Goal: Task Accomplishment & Management: Manage account settings

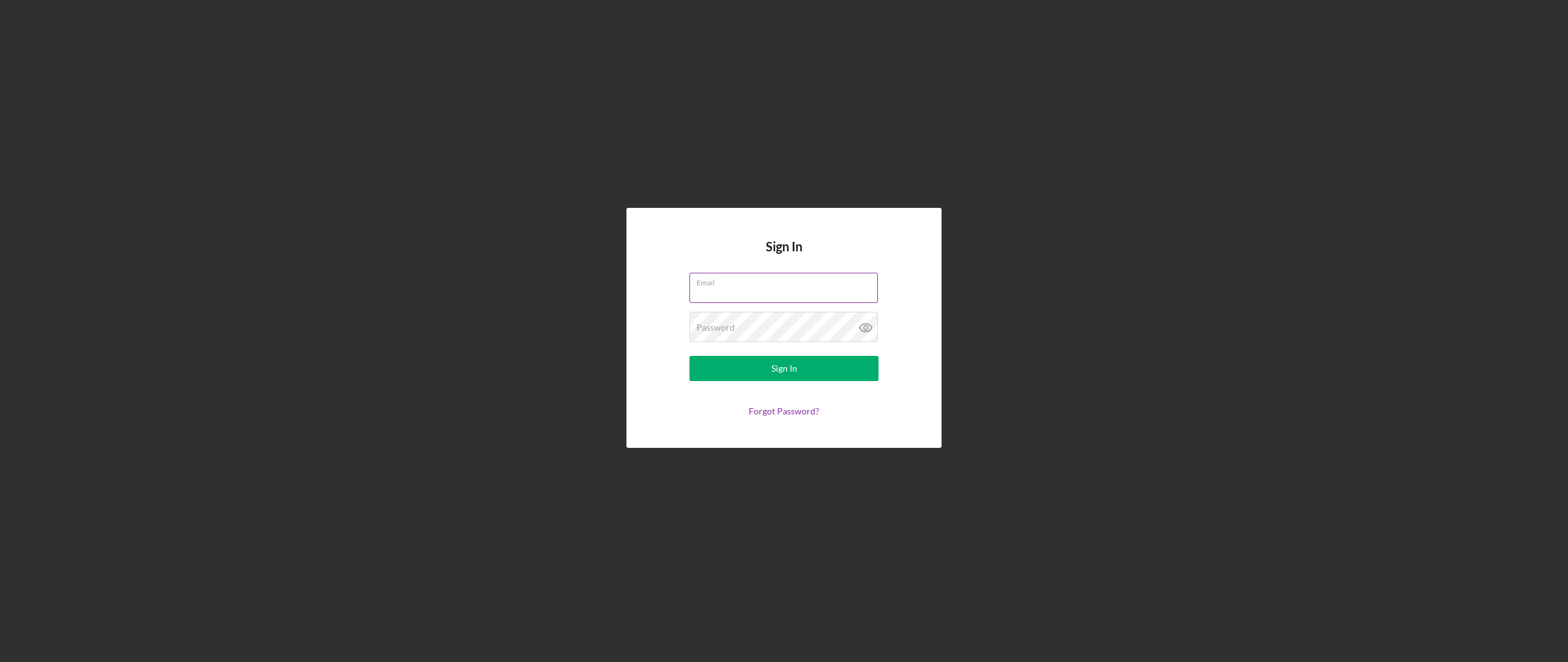
click at [722, 289] on input "Email" at bounding box center [784, 288] width 188 height 31
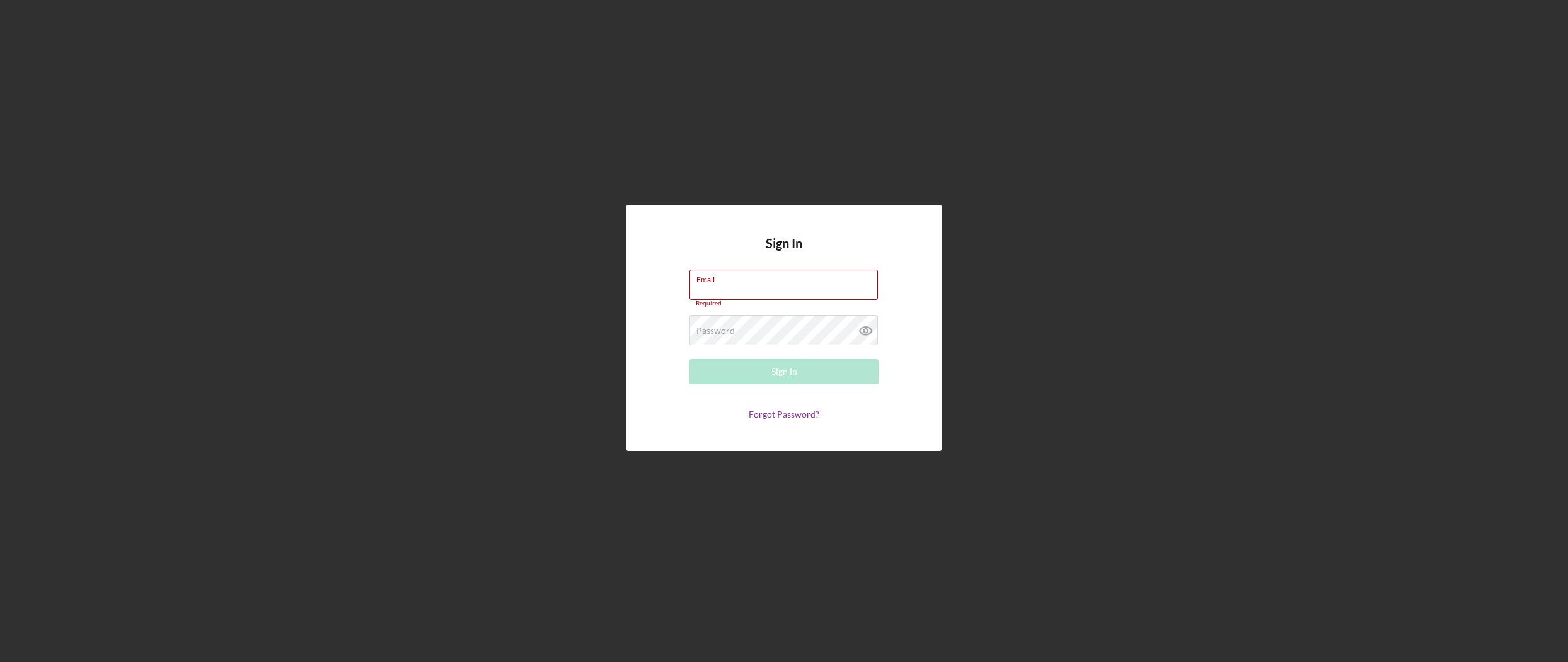
paste input "[EMAIL_ADDRESS][DOMAIN_NAME]"
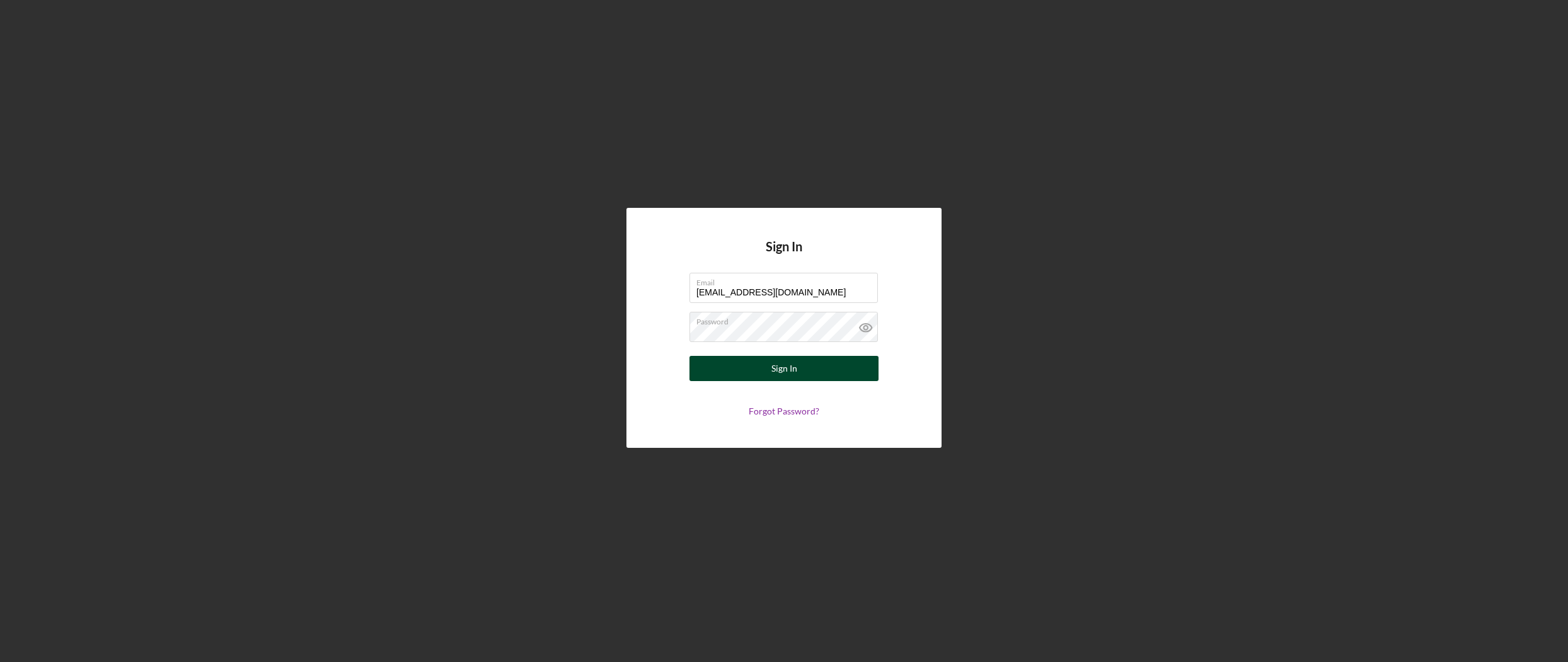
click at [825, 366] on button "Sign In" at bounding box center [784, 368] width 189 height 25
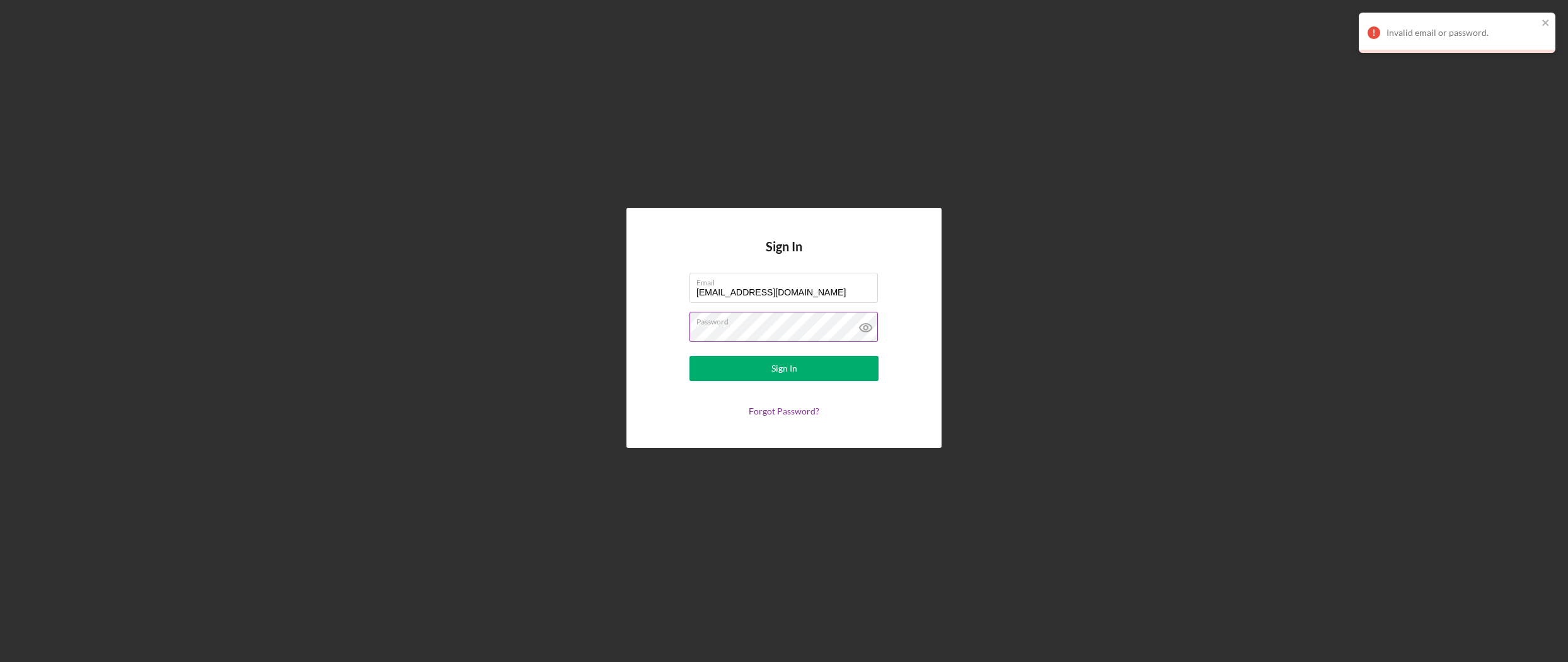
click at [862, 325] on icon at bounding box center [866, 328] width 12 height 8
click at [795, 370] on div "Sign In" at bounding box center [784, 368] width 26 height 25
click at [842, 284] on label "Email" at bounding box center [787, 280] width 181 height 14
click at [842, 284] on input "[EMAIL_ADDRESS][DOMAIN_NAME]" at bounding box center [784, 288] width 188 height 31
type input "[EMAIL_ADDRESS][DOMAIN_NAME]"
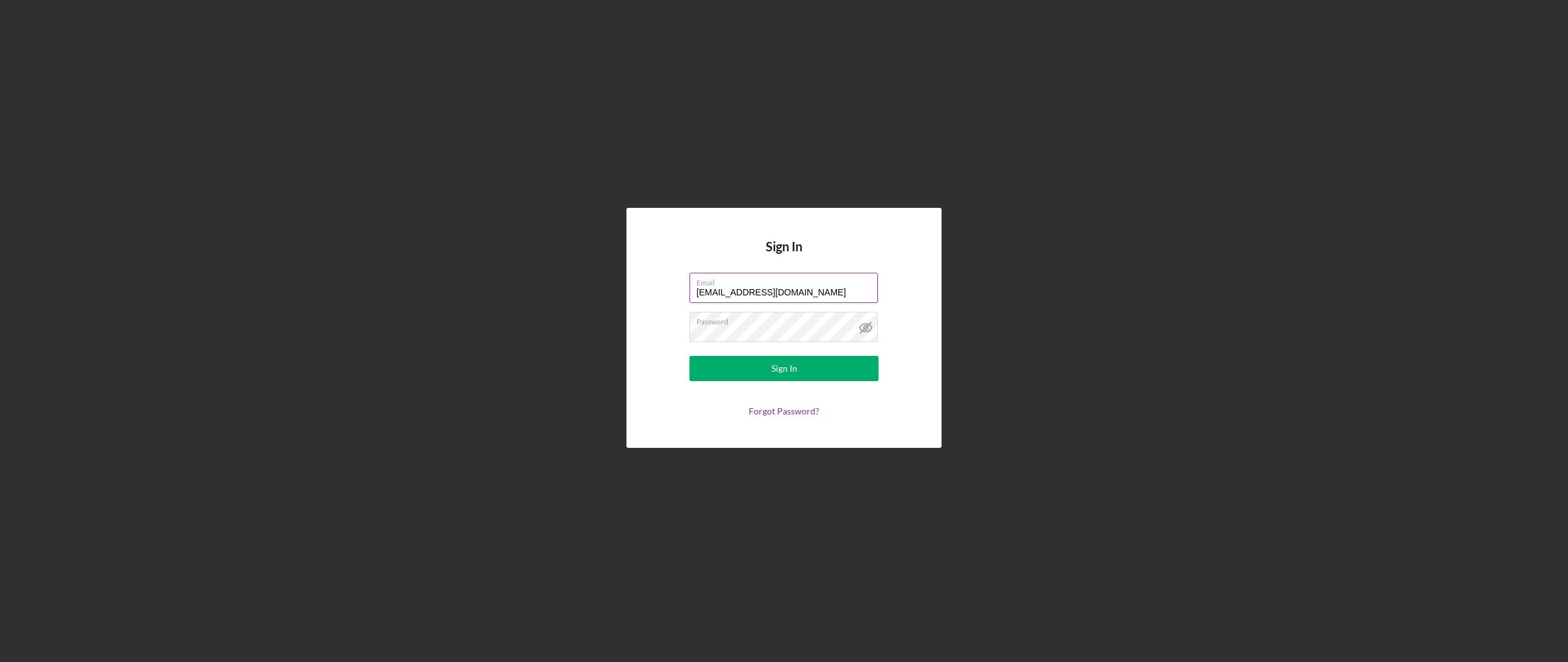
click at [829, 291] on input "[EMAIL_ADDRESS][DOMAIN_NAME]" at bounding box center [784, 288] width 188 height 31
click at [794, 374] on div "Sign In" at bounding box center [784, 368] width 26 height 25
click at [825, 369] on button "Sign In" at bounding box center [784, 368] width 189 height 25
